Goal: Task Accomplishment & Management: Use online tool/utility

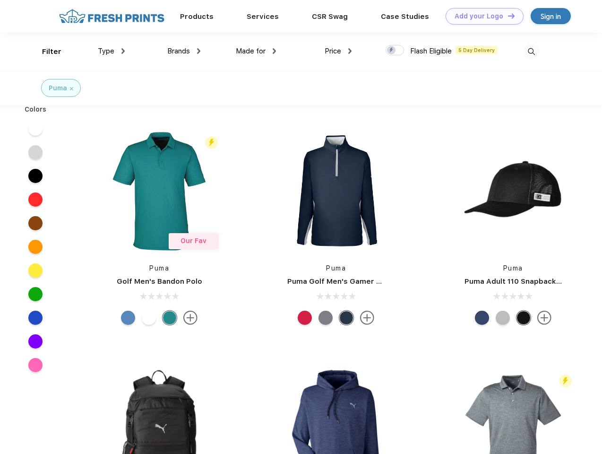
click at [481, 16] on link "Add your Logo Design Tool" at bounding box center [485, 16] width 78 height 17
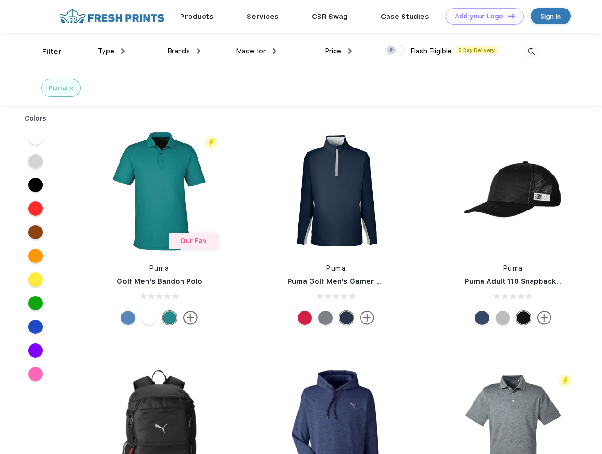
click at [0, 0] on div "Design Tool" at bounding box center [0, 0] width 0 height 0
click at [507, 16] on link "Add your Logo Design Tool" at bounding box center [485, 16] width 78 height 17
click at [45, 52] on div "Filter" at bounding box center [51, 51] width 19 height 11
click at [112, 51] on span "Type" at bounding box center [106, 51] width 17 height 9
click at [184, 51] on span "Brands" at bounding box center [178, 51] width 23 height 9
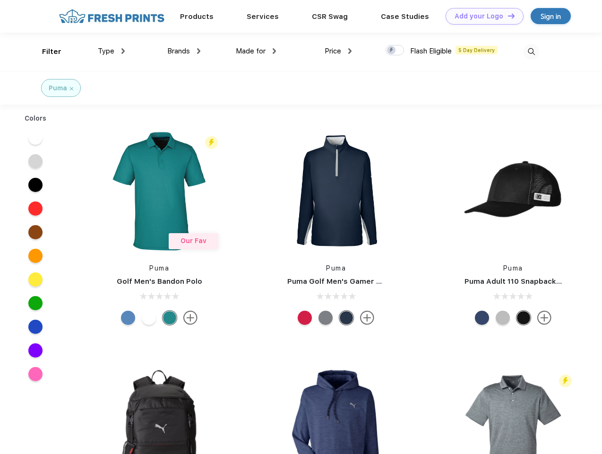
click at [256, 51] on span "Made for" at bounding box center [251, 51] width 30 height 9
click at [338, 51] on span "Price" at bounding box center [333, 51] width 17 height 9
click at [395, 51] on div at bounding box center [395, 50] width 18 height 10
click at [392, 51] on input "checkbox" at bounding box center [389, 47] width 6 height 6
click at [531, 52] on img at bounding box center [532, 52] width 16 height 16
